Goal: Check status: Check status

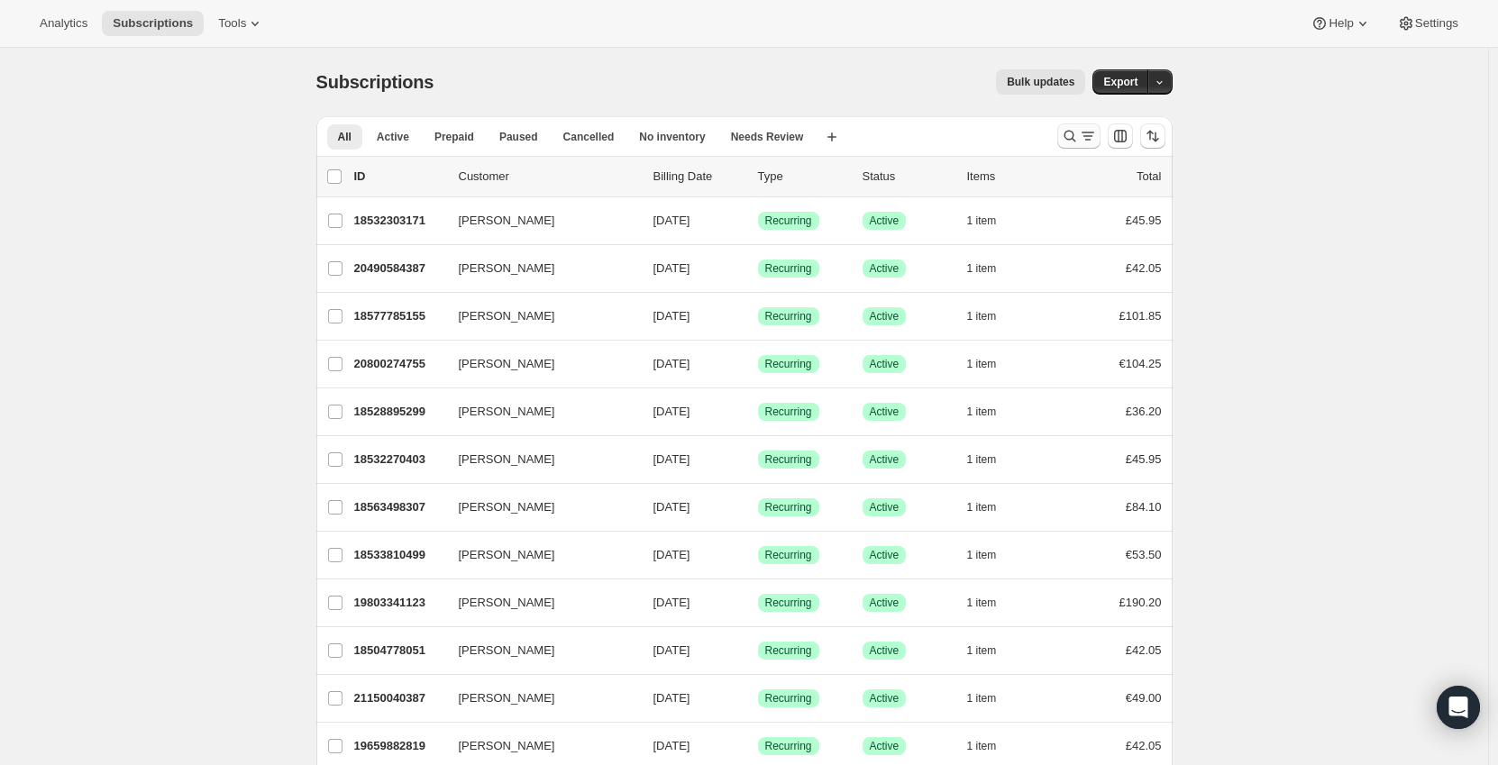
click at [1089, 140] on icon "Search and filter results" at bounding box center [1088, 136] width 18 height 18
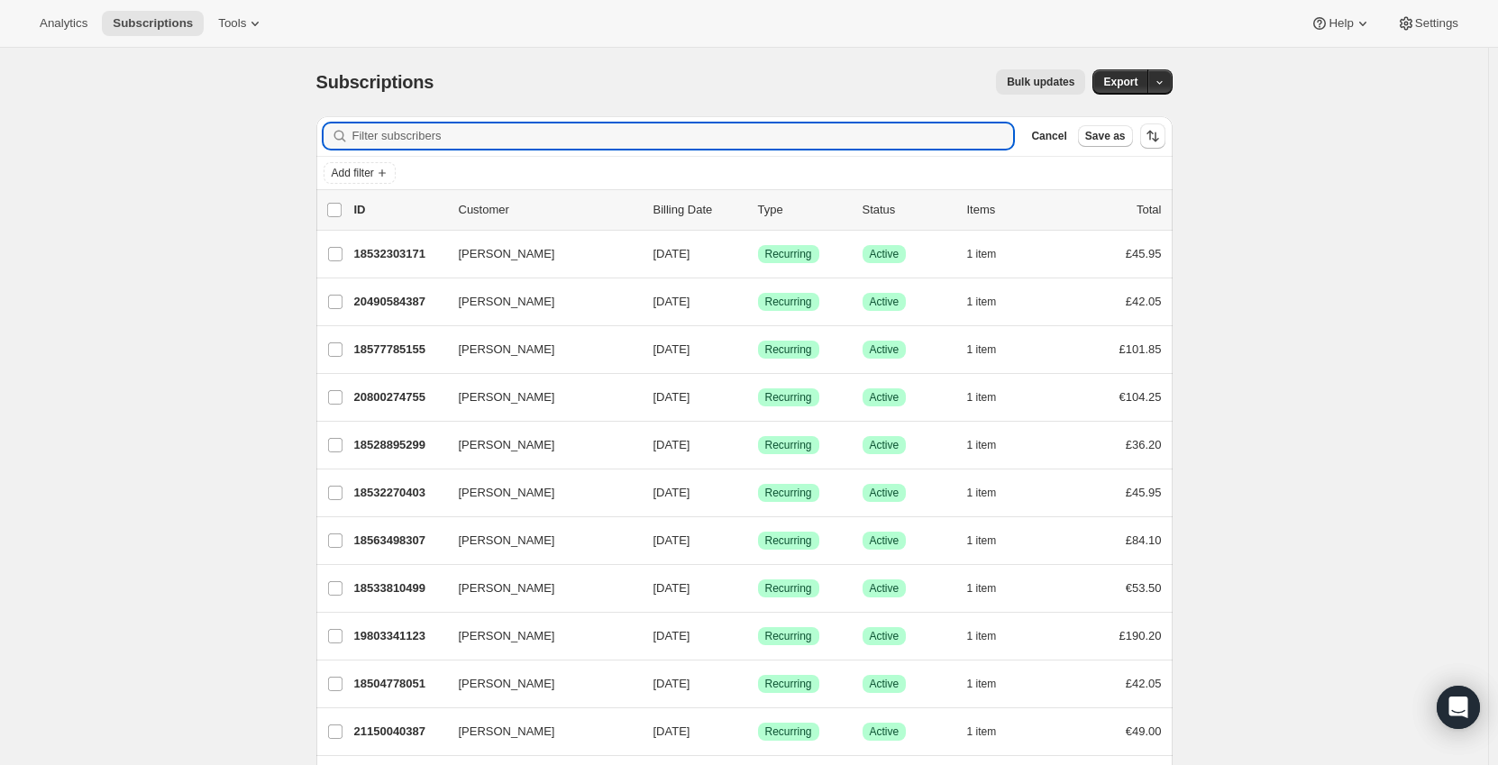
paste input "[EMAIL_ADDRESS][DOMAIN_NAME]"
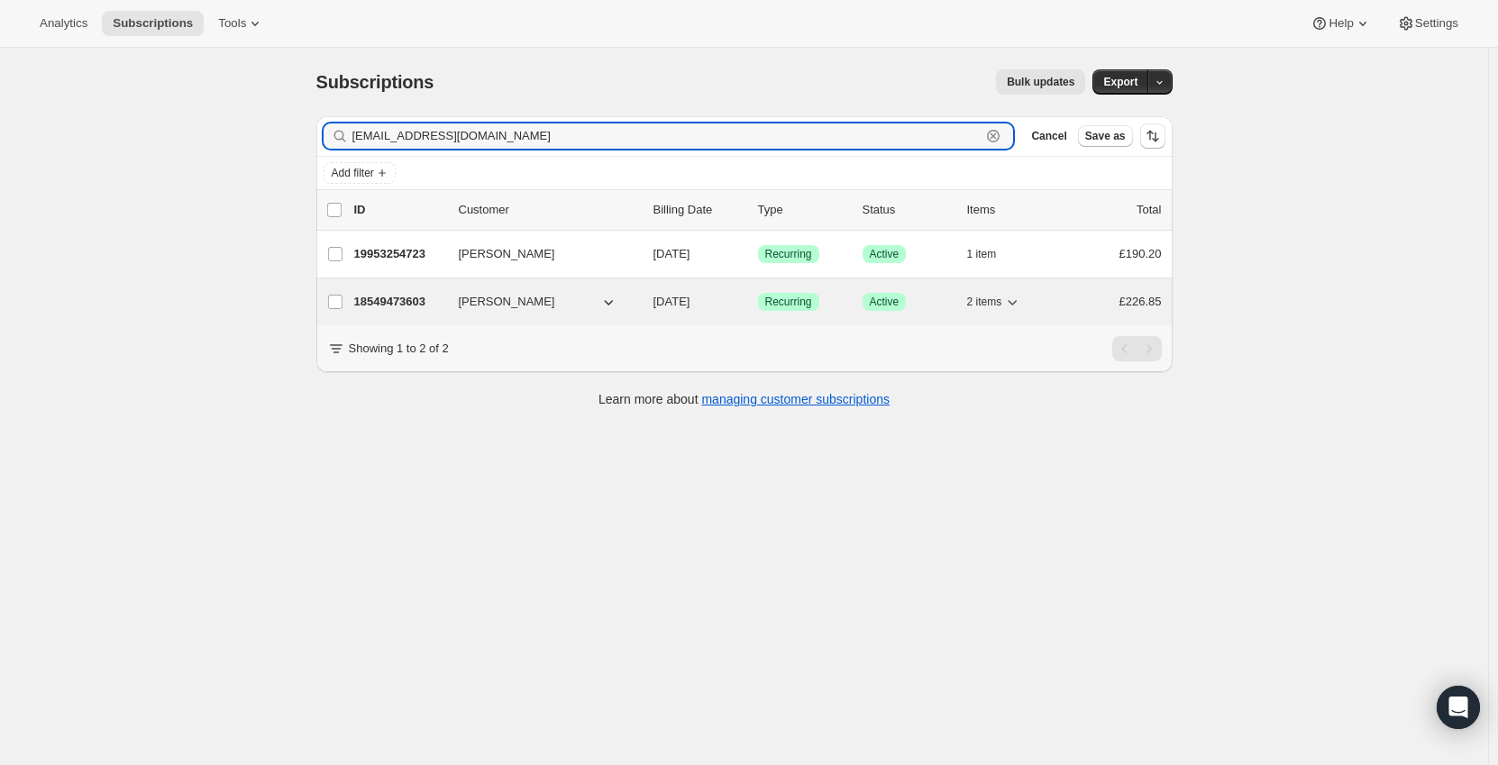
type input "[EMAIL_ADDRESS][DOMAIN_NAME]"
click at [395, 303] on p "18549473603" at bounding box center [399, 302] width 90 height 18
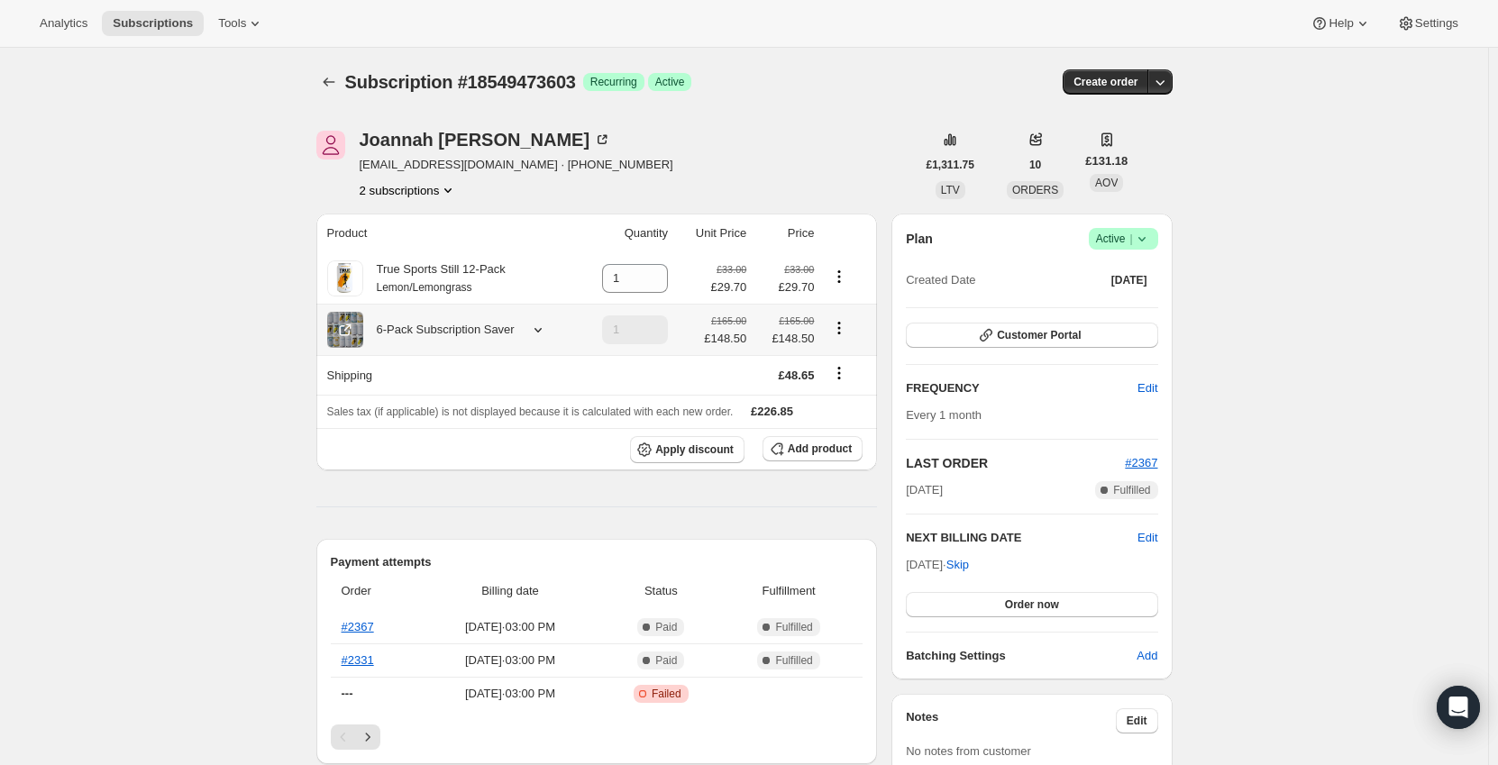
click at [538, 334] on icon at bounding box center [538, 330] width 18 height 18
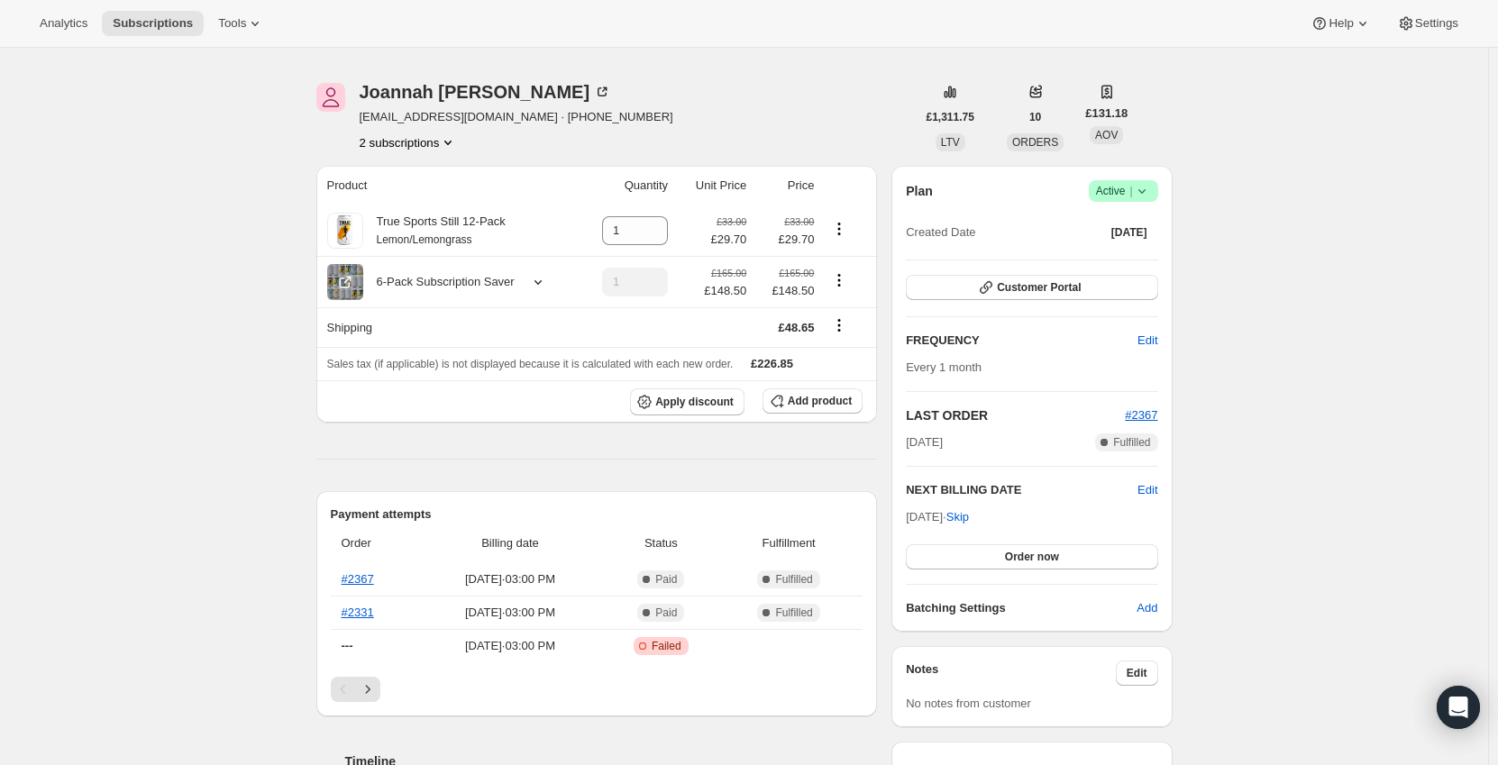
scroll to position [90, 0]
